Goal: Task Accomplishment & Management: Use online tool/utility

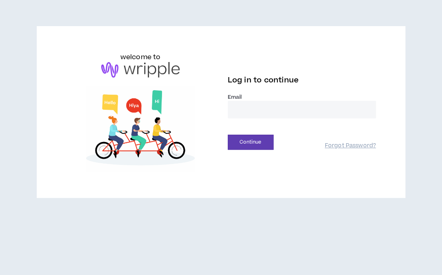
click at [246, 115] on input "email" at bounding box center [302, 110] width 148 height 18
click at [246, 113] on input "email" at bounding box center [302, 110] width 148 height 18
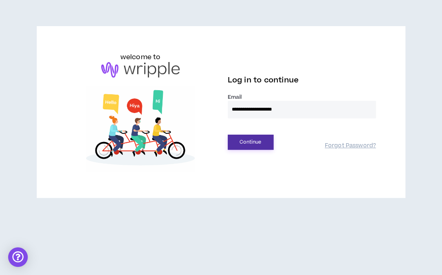
type input "**********"
click at [249, 139] on button "Continue" at bounding box center [251, 142] width 46 height 15
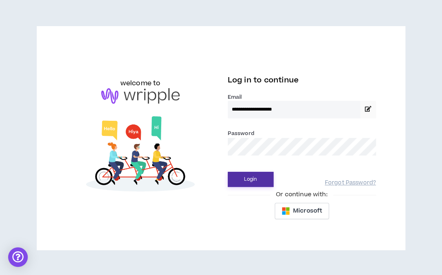
click at [244, 175] on button "Login" at bounding box center [251, 179] width 46 height 15
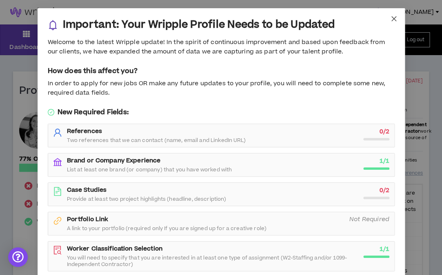
click at [392, 19] on icon "close" at bounding box center [393, 18] width 7 height 7
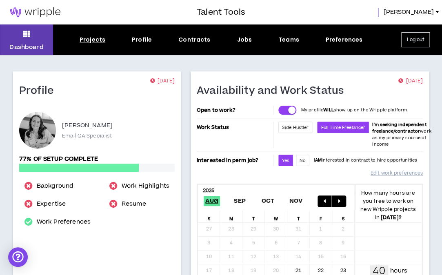
click at [92, 38] on div "Projects" at bounding box center [93, 39] width 26 height 9
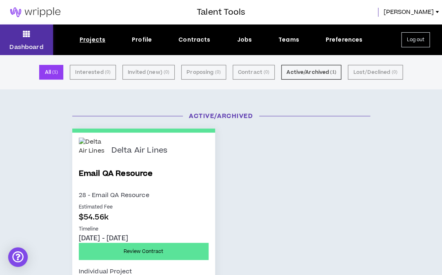
click at [43, 40] on button "Dashboard" at bounding box center [26, 39] width 53 height 31
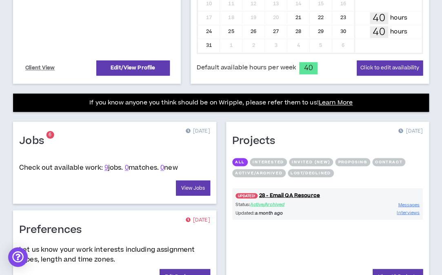
scroll to position [305, 0]
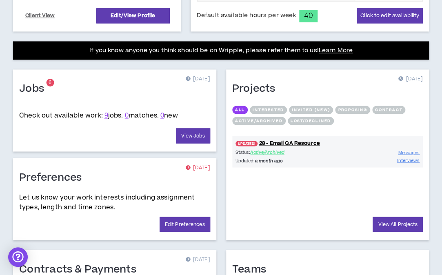
click at [109, 120] on span "9 jobs." at bounding box center [113, 115] width 19 height 9
click at [108, 120] on link "9" at bounding box center [106, 115] width 4 height 9
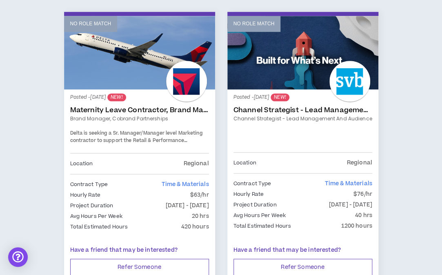
scroll to position [160, 0]
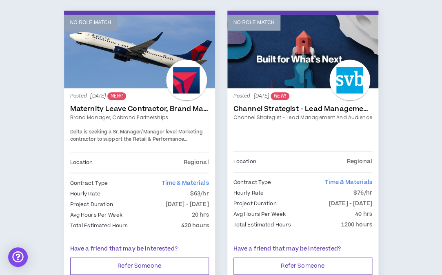
click at [149, 108] on link "Maternity Leave Contractor, Brand Marketing Manager (Cobrand Partnerships)" at bounding box center [139, 109] width 139 height 8
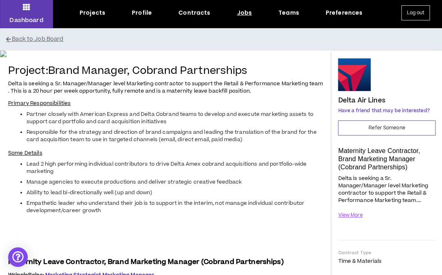
scroll to position [24, 0]
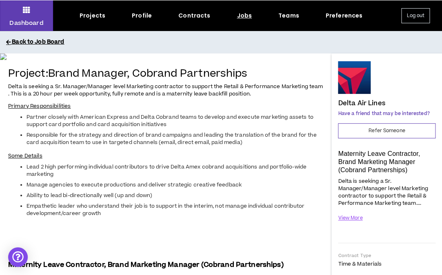
click at [48, 42] on button "Back to Job Board" at bounding box center [227, 42] width 442 height 14
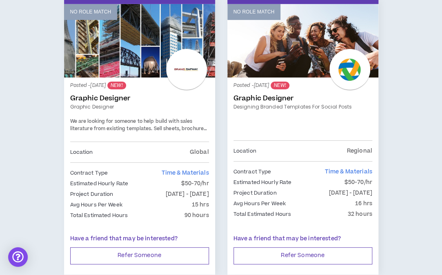
scroll to position [471, 0]
